Goal: Information Seeking & Learning: Find specific fact

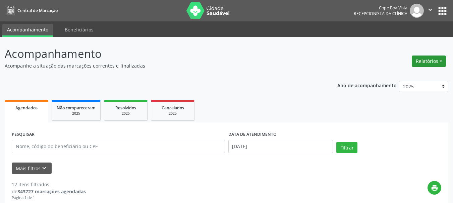
drag, startPoint x: 427, startPoint y: 62, endPoint x: 420, endPoint y: 65, distance: 7.0
click at [427, 62] on button "Relatórios" at bounding box center [429, 61] width 34 height 11
click at [403, 78] on link "Agendamentos" at bounding box center [410, 75] width 72 height 9
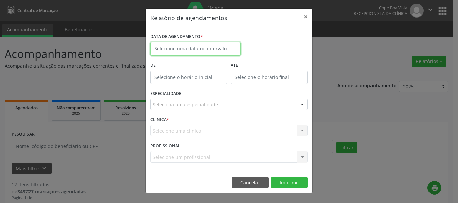
click at [227, 52] on input "text" at bounding box center [195, 48] width 90 height 13
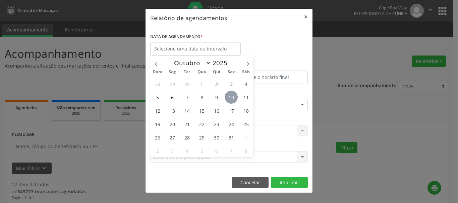
click at [231, 99] on span "10" at bounding box center [231, 97] width 13 height 13
type input "[DATE]"
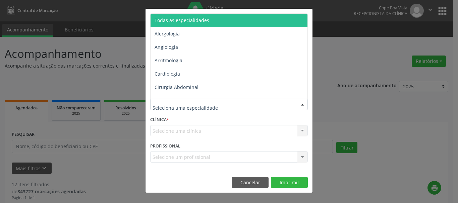
click at [227, 107] on div at bounding box center [229, 104] width 158 height 11
type input "oto"
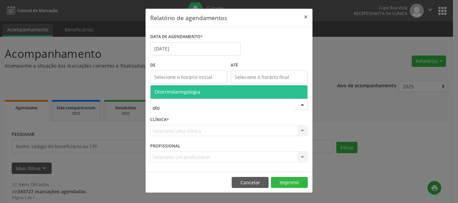
click at [191, 92] on span "Otorrinolaringologia" at bounding box center [178, 92] width 46 height 6
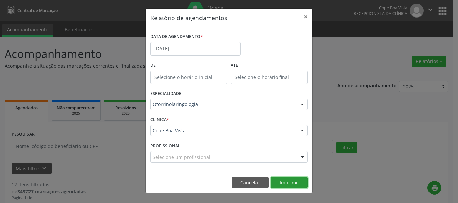
click at [282, 185] on button "Imprimir" at bounding box center [289, 182] width 37 height 11
click at [251, 181] on button "Cancelar" at bounding box center [250, 182] width 37 height 11
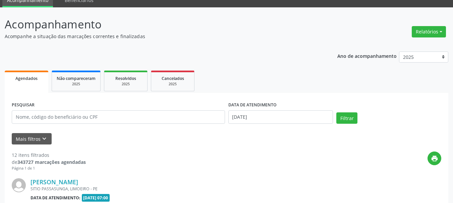
scroll to position [67, 0]
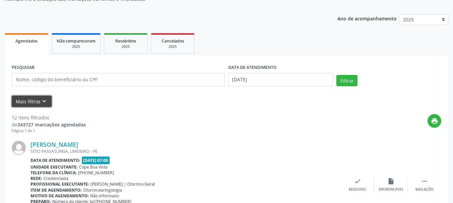
click at [45, 105] on icon "keyboard_arrow_down" at bounding box center [44, 101] width 7 height 7
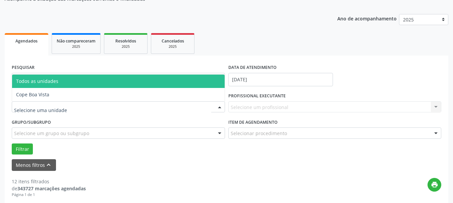
click at [82, 106] on div at bounding box center [118, 107] width 213 height 11
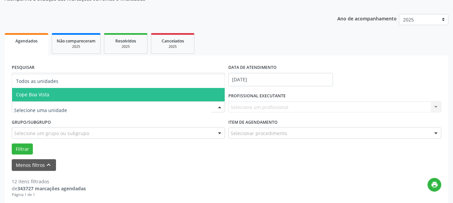
click at [59, 96] on span "Cope Boa Vista" at bounding box center [118, 94] width 212 height 13
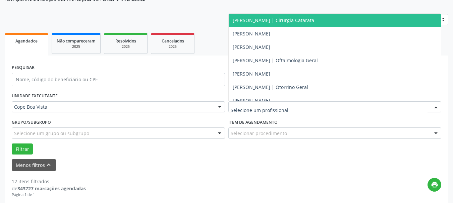
scroll to position [569, 0]
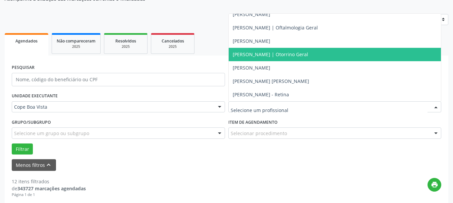
click at [277, 55] on span "[PERSON_NAME] | Otorrino Geral" at bounding box center [270, 54] width 75 height 6
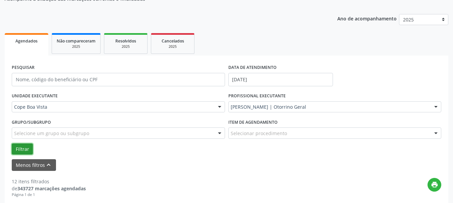
click at [28, 152] on button "Filtrar" at bounding box center [22, 149] width 21 height 11
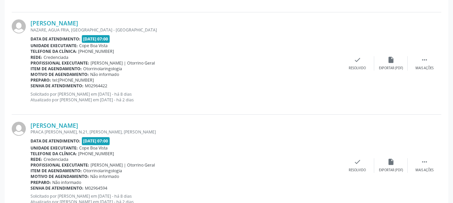
scroll to position [761, 0]
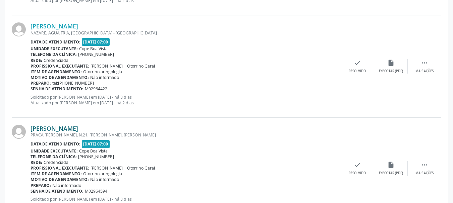
click at [65, 130] on link "[PERSON_NAME]" at bounding box center [54, 128] width 48 height 7
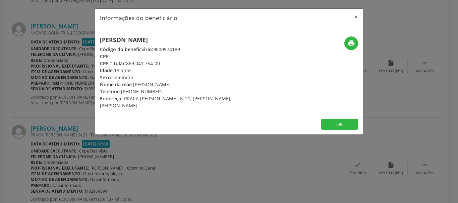
drag, startPoint x: 127, startPoint y: 65, endPoint x: 161, endPoint y: 64, distance: 33.2
click at [161, 64] on div "CPF Titular: 869.041.754-00" at bounding box center [184, 63] width 169 height 7
copy div "869.041.754-00"
click at [330, 121] on button "OK" at bounding box center [339, 124] width 37 height 11
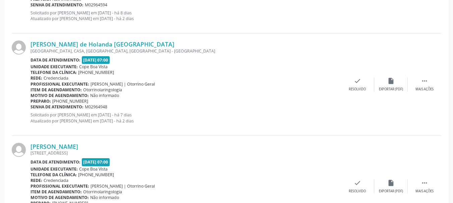
scroll to position [1029, 0]
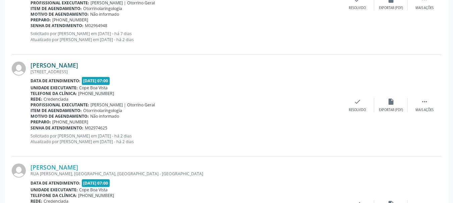
click at [78, 62] on link "[PERSON_NAME]" at bounding box center [54, 65] width 48 height 7
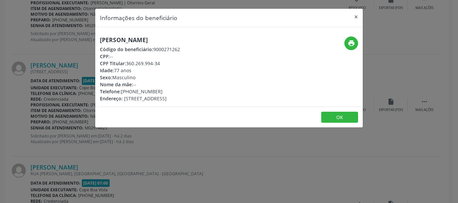
drag, startPoint x: 127, startPoint y: 64, endPoint x: 164, endPoint y: 62, distance: 36.6
click at [164, 62] on div "CPF Titular: 360.269.994-34" at bounding box center [140, 63] width 80 height 7
copy div "360.269.994-34"
click at [86, 84] on div "Informações do beneficiário × [PERSON_NAME] Código do beneficiário: 9000271262 …" at bounding box center [229, 101] width 458 height 203
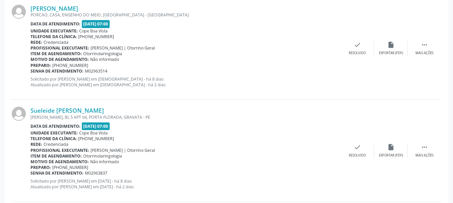
scroll to position [325, 0]
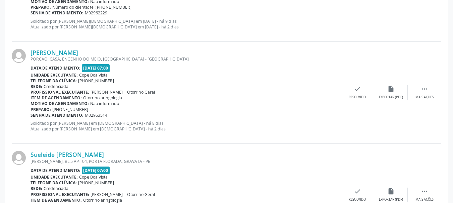
click at [62, 151] on div "Sueleide [PERSON_NAME] [PERSON_NAME], BL 5 APT 04, PORTA FLORADA, GRAVATA - PE …" at bounding box center [226, 195] width 429 height 102
click at [63, 152] on link "Sueleide [PERSON_NAME]" at bounding box center [66, 154] width 73 height 7
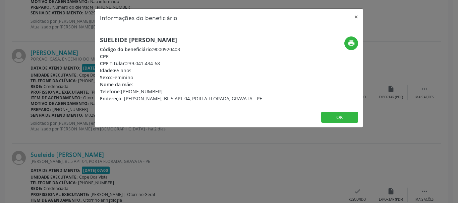
drag, startPoint x: 127, startPoint y: 64, endPoint x: 163, endPoint y: 62, distance: 35.9
click at [163, 62] on div "CPF Titular: 239.041.434-68" at bounding box center [181, 63] width 162 height 7
copy div "239.041.434-68"
click at [326, 121] on button "OK" at bounding box center [339, 117] width 37 height 11
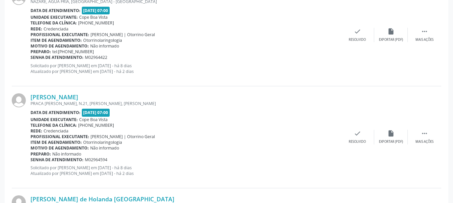
scroll to position [795, 0]
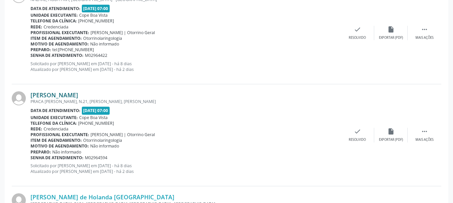
click at [63, 97] on link "[PERSON_NAME]" at bounding box center [54, 94] width 48 height 7
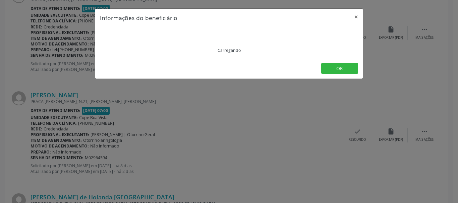
click at [139, 37] on div "Carregando" at bounding box center [229, 42] width 258 height 21
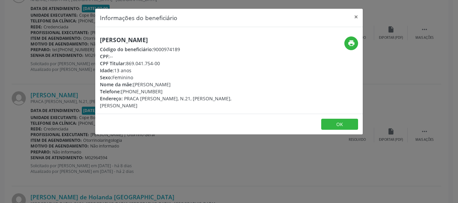
click at [139, 37] on h5 "[PERSON_NAME]" at bounding box center [184, 40] width 169 height 7
drag, startPoint x: 123, startPoint y: 91, endPoint x: 161, endPoint y: 92, distance: 37.5
click at [161, 92] on div "Telefone: [PHONE_NUMBER]" at bounding box center [184, 91] width 169 height 7
drag, startPoint x: 135, startPoint y: 85, endPoint x: 238, endPoint y: 81, distance: 102.6
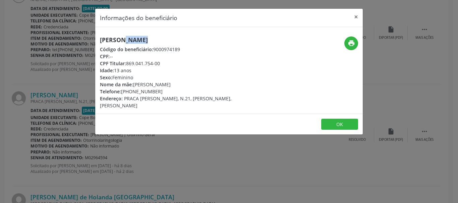
click at [238, 81] on div "Nome da mãe: [PERSON_NAME]" at bounding box center [184, 84] width 169 height 7
drag, startPoint x: 122, startPoint y: 91, endPoint x: 178, endPoint y: 86, distance: 56.5
click at [178, 86] on div "[PERSON_NAME] Código do beneficiário: 9000974189 CPF: -- CPF Titular: 869.041.7…" at bounding box center [184, 73] width 169 height 73
copy div "e Lima Lucena Telefone:"
drag, startPoint x: 164, startPoint y: 94, endPoint x: 124, endPoint y: 91, distance: 40.0
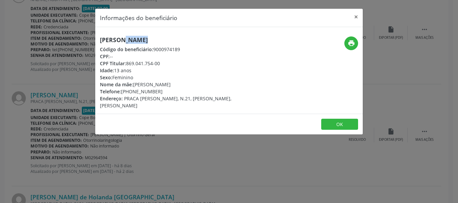
click at [124, 91] on div "Telefone: [PHONE_NUMBER]" at bounding box center [184, 91] width 169 height 7
copy div "81) 97908-2567"
click at [107, 141] on div "Informações do beneficiário × [PERSON_NAME] Código do beneficiário: 9000974189 …" at bounding box center [229, 101] width 458 height 203
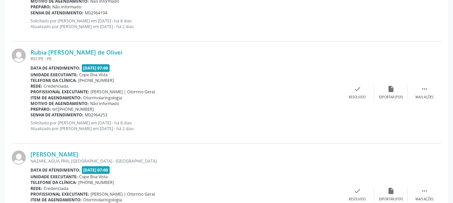
scroll to position [627, 0]
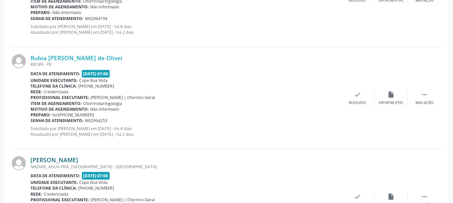
click at [57, 163] on link "[PERSON_NAME]" at bounding box center [54, 160] width 48 height 7
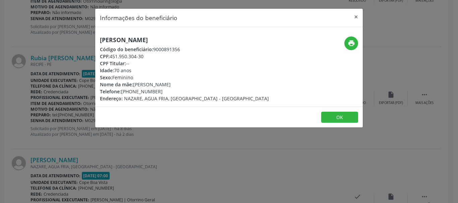
click at [140, 43] on h5 "[PERSON_NAME]" at bounding box center [184, 40] width 169 height 7
copy div "[PERSON_NAME]"
click at [112, 57] on div "CPF: 451.950.304-30" at bounding box center [184, 56] width 169 height 7
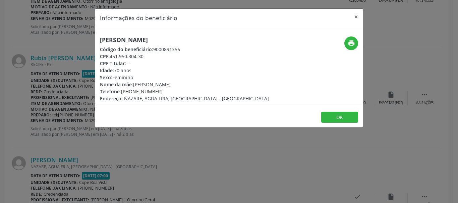
drag, startPoint x: 125, startPoint y: 91, endPoint x: 160, endPoint y: 91, distance: 34.9
click at [160, 91] on div "Telefone: [PHONE_NUMBER]" at bounding box center [184, 91] width 169 height 7
copy div "[PHONE_NUMBER]"
click at [338, 121] on button "OK" at bounding box center [339, 117] width 37 height 11
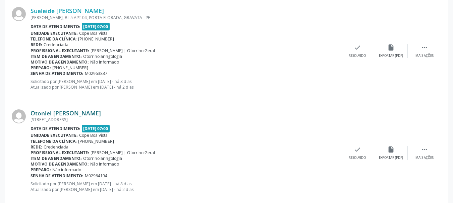
scroll to position [460, 0]
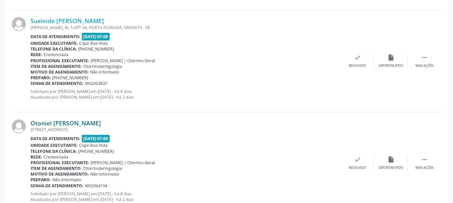
click at [73, 121] on link "Otoniel [PERSON_NAME]" at bounding box center [65, 123] width 70 height 7
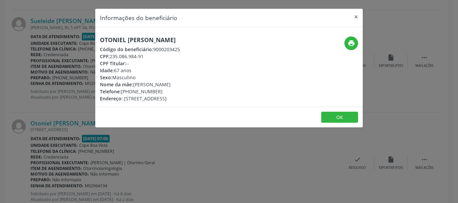
click at [134, 40] on h5 "Otoniel [PERSON_NAME]" at bounding box center [140, 40] width 80 height 7
copy div "Otoniel [PERSON_NAME]"
drag, startPoint x: 126, startPoint y: 91, endPoint x: 165, endPoint y: 92, distance: 38.5
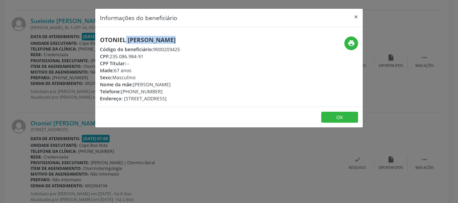
click at [165, 92] on div "Telefone: [PHONE_NUMBER]" at bounding box center [140, 91] width 80 height 7
copy div "[PHONE_NUMBER]"
click at [151, 37] on h5 "Otoniel [PERSON_NAME]" at bounding box center [140, 40] width 80 height 7
click at [50, 149] on div "Informações do beneficiário × Otoniel [PERSON_NAME] Código do beneficiário: 900…" at bounding box center [229, 101] width 458 height 203
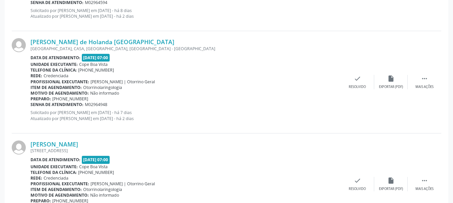
scroll to position [962, 0]
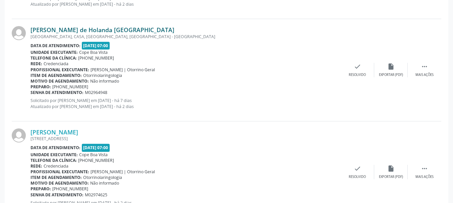
click at [68, 30] on link "[PERSON_NAME] de Holanda [GEOGRAPHIC_DATA]" at bounding box center [102, 29] width 144 height 7
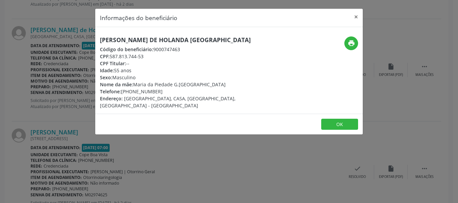
click at [125, 35] on div "[PERSON_NAME] de Holanda [GEOGRAPHIC_DATA] Código do beneficiário: 9000747463 C…" at bounding box center [228, 70] width 267 height 87
click at [125, 34] on div "[PERSON_NAME] de Holanda [GEOGRAPHIC_DATA] Código do beneficiário: 9000747463 C…" at bounding box center [228, 70] width 267 height 87
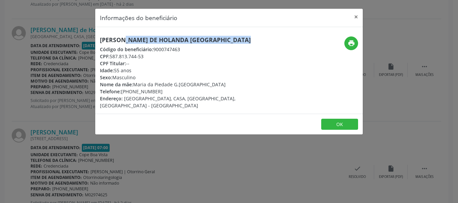
click at [125, 34] on div "[PERSON_NAME] de Holanda [GEOGRAPHIC_DATA] Código do beneficiário: 9000747463 C…" at bounding box center [228, 70] width 267 height 87
copy div "81) 99848-120"
drag, startPoint x: 124, startPoint y: 91, endPoint x: 160, endPoint y: 91, distance: 35.5
click at [160, 91] on div "Telefone: [PHONE_NUMBER]" at bounding box center [184, 91] width 169 height 7
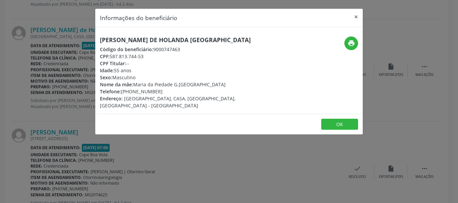
click at [69, 89] on div "Informações do beneficiário × [PERSON_NAME] de Holanda [GEOGRAPHIC_DATA] Código…" at bounding box center [229, 101] width 458 height 203
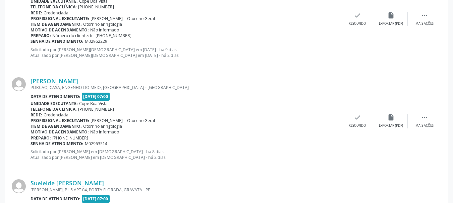
scroll to position [292, 0]
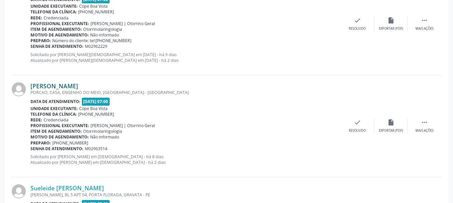
click at [78, 82] on link "[PERSON_NAME]" at bounding box center [54, 85] width 48 height 7
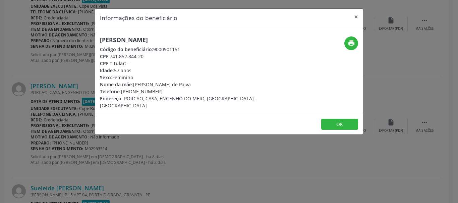
click at [131, 41] on h5 "[PERSON_NAME]" at bounding box center [184, 40] width 169 height 7
click at [77, 85] on div "Informações do beneficiário × [PERSON_NAME] Código do beneficiário: 9000901151 …" at bounding box center [229, 101] width 458 height 203
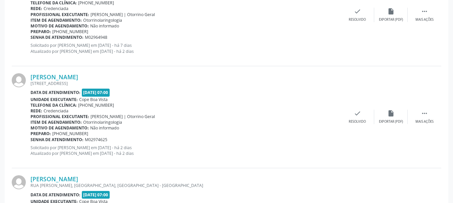
scroll to position [1029, 0]
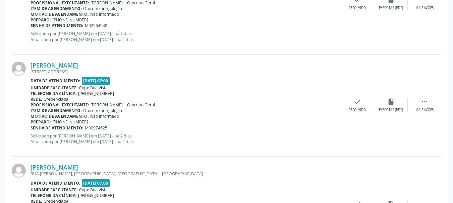
click at [179, 82] on div "Data de atendimento: [DATE] 07:00" at bounding box center [185, 81] width 310 height 8
click at [54, 174] on div "RUA [PERSON_NAME], [GEOGRAPHIC_DATA], [GEOGRAPHIC_DATA] - [GEOGRAPHIC_DATA]" at bounding box center [185, 174] width 310 height 6
click at [62, 166] on link "[PERSON_NAME]" at bounding box center [54, 167] width 48 height 7
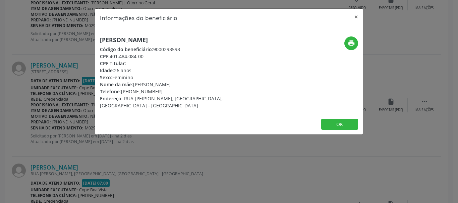
click at [135, 43] on h5 "[PERSON_NAME]" at bounding box center [184, 40] width 169 height 7
click at [344, 119] on button "OK" at bounding box center [339, 124] width 37 height 11
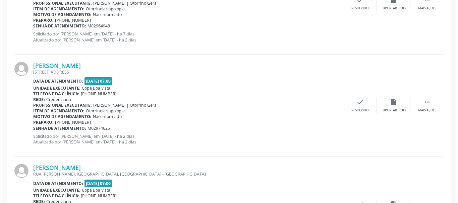
scroll to position [1096, 0]
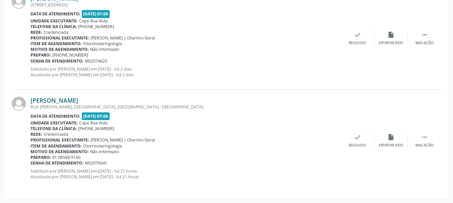
click at [72, 101] on link "[PERSON_NAME]" at bounding box center [54, 100] width 48 height 7
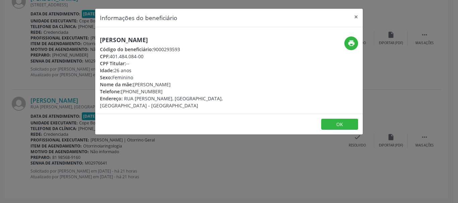
drag, startPoint x: 112, startPoint y: 56, endPoint x: 145, endPoint y: 55, distance: 33.5
click at [145, 55] on div "CPF: 401.484.084-00" at bounding box center [184, 56] width 169 height 7
